Goal: Navigation & Orientation: Find specific page/section

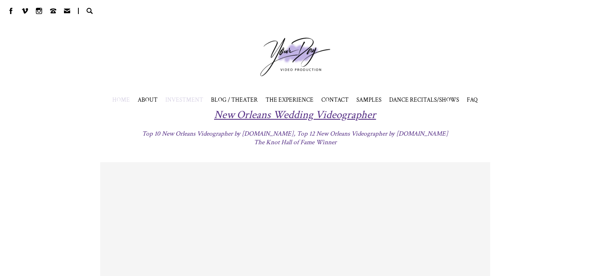
click at [182, 100] on span "INVESTMENT" at bounding box center [184, 100] width 38 height 8
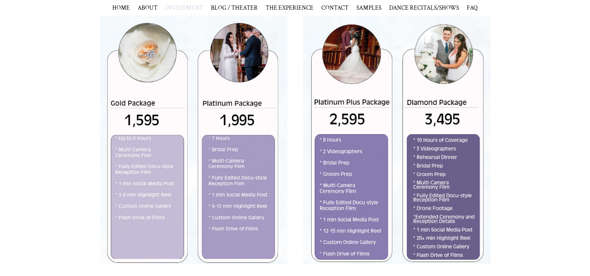
scroll to position [267, 0]
click at [122, 11] on span "HOME" at bounding box center [121, 8] width 18 height 8
